Goal: Task Accomplishment & Management: Use online tool/utility

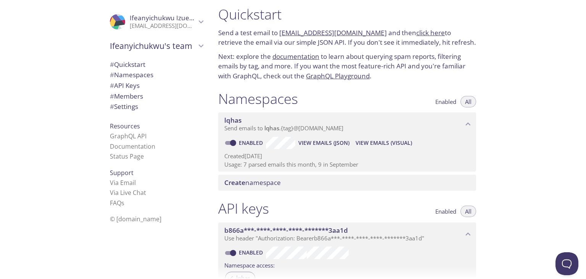
scroll to position [8, 0]
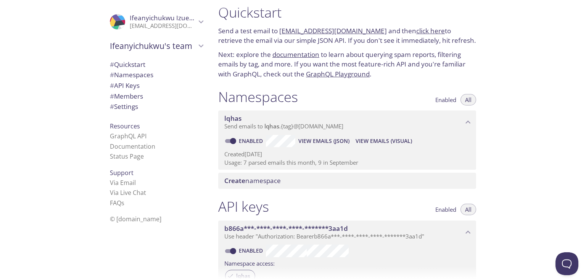
drag, startPoint x: 277, startPoint y: 31, endPoint x: 370, endPoint y: 34, distance: 93.1
click at [370, 34] on p "Send a test email to [EMAIL_ADDRESS][DOMAIN_NAME] and then click here to retrie…" at bounding box center [347, 35] width 258 height 19
copy p "[EMAIL_ADDRESS][DOMAIN_NAME]"
click at [321, 143] on span "View Emails (JSON)" at bounding box center [323, 140] width 51 height 9
copy p "[EMAIL_ADDRESS][DOMAIN_NAME]"
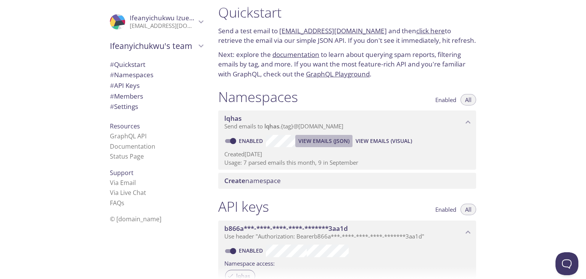
click at [327, 139] on span "View Emails (JSON)" at bounding box center [323, 140] width 51 height 9
copy p "[EMAIL_ADDRESS][DOMAIN_NAME]"
click at [324, 138] on span "View Emails (JSON)" at bounding box center [323, 140] width 51 height 9
copy p "[EMAIL_ADDRESS][DOMAIN_NAME]"
click at [316, 139] on span "View Emails (JSON)" at bounding box center [323, 140] width 51 height 9
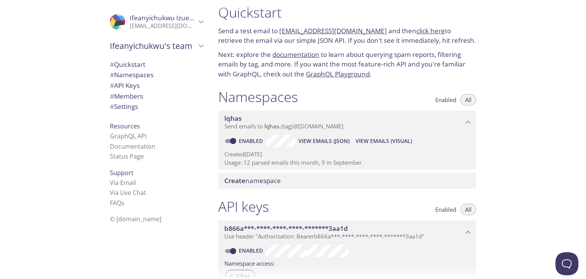
copy p "[EMAIL_ADDRESS][DOMAIN_NAME]"
click at [336, 144] on span "View Emails (JSON)" at bounding box center [323, 140] width 51 height 9
copy p "[EMAIL_ADDRESS][DOMAIN_NAME]"
click at [314, 139] on span "View Emails (JSON)" at bounding box center [323, 140] width 51 height 9
copy p "[EMAIL_ADDRESS][DOMAIN_NAME]"
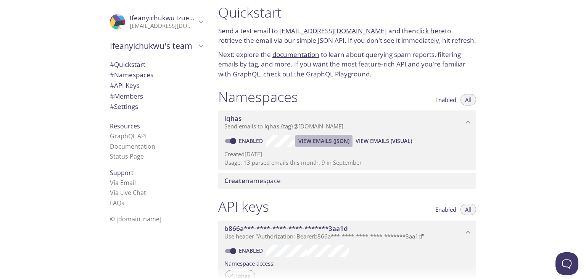
click at [329, 144] on span "View Emails (JSON)" at bounding box center [323, 140] width 51 height 9
copy p "[EMAIL_ADDRESS][DOMAIN_NAME]"
click at [314, 144] on span "View Emails (JSON)" at bounding box center [323, 140] width 51 height 9
